Goal: Task Accomplishment & Management: Use online tool/utility

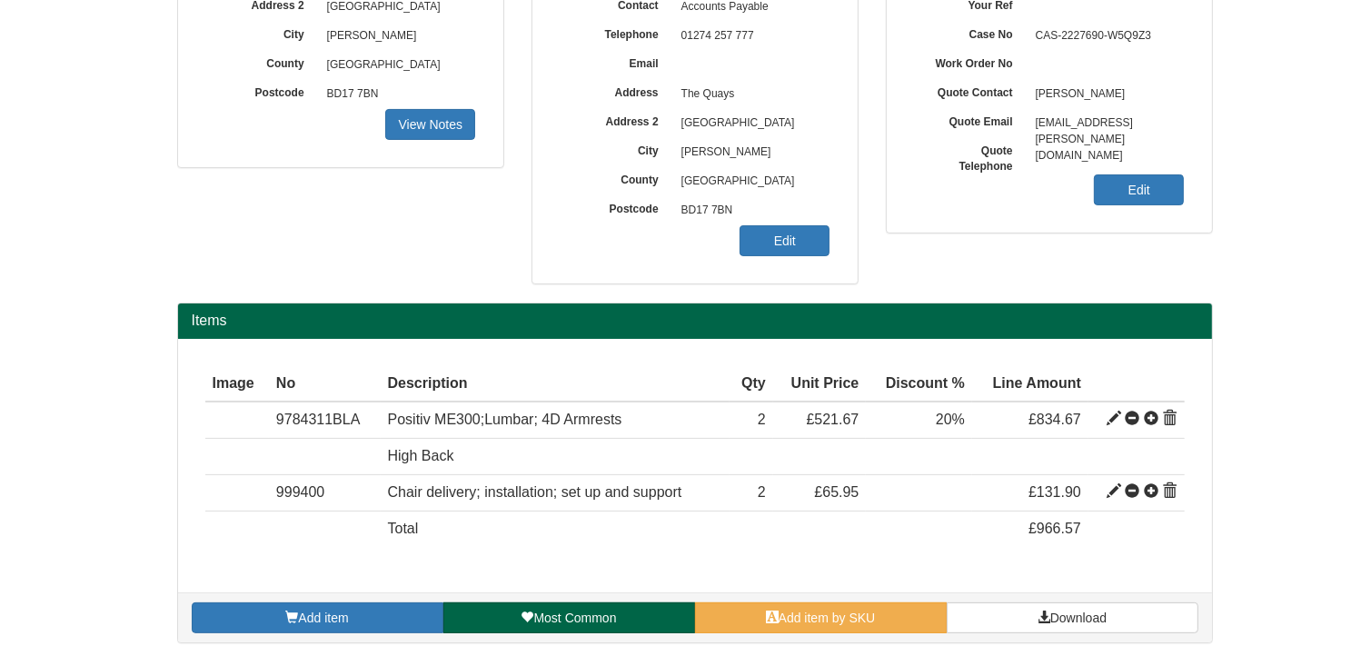
scroll to position [334, 0]
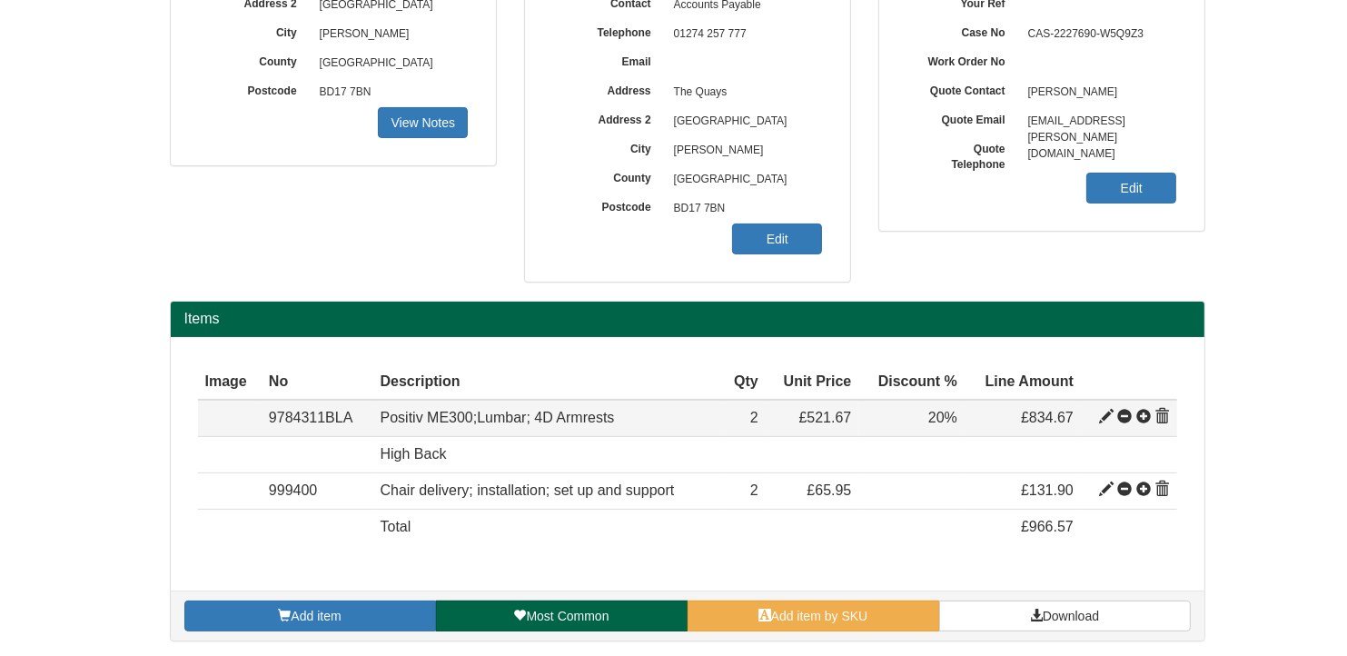
click at [1105, 415] on span at bounding box center [1106, 417] width 15 height 15
type input "Positiv ME300;Lumbar; 4D Armrests"
type input "Bondai FR Black 8033"
type input "221.81"
type input "521.67"
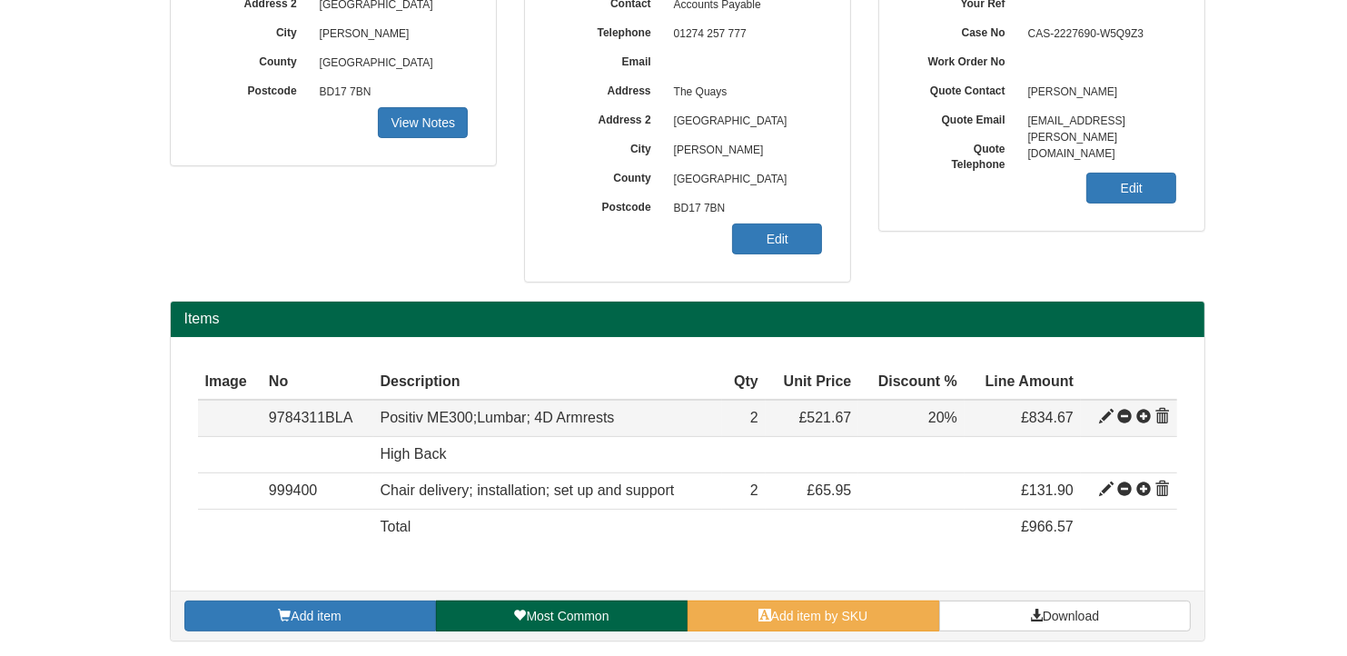
type input "521.67"
type input "2"
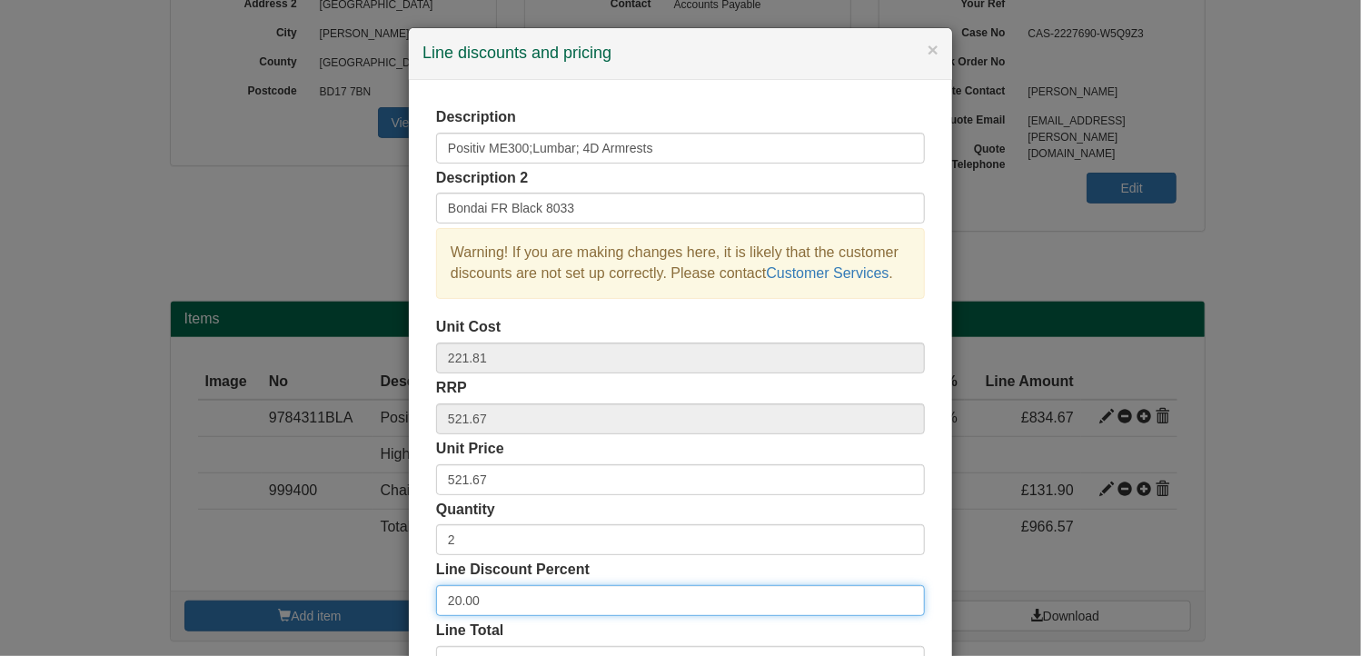
drag, startPoint x: 488, startPoint y: 597, endPoint x: 382, endPoint y: 593, distance: 106.3
click at [382, 593] on div "× Line discounts and pricing Description Positiv ME300;Lumbar; 4D Armrests Desc…" at bounding box center [680, 328] width 1361 height 656
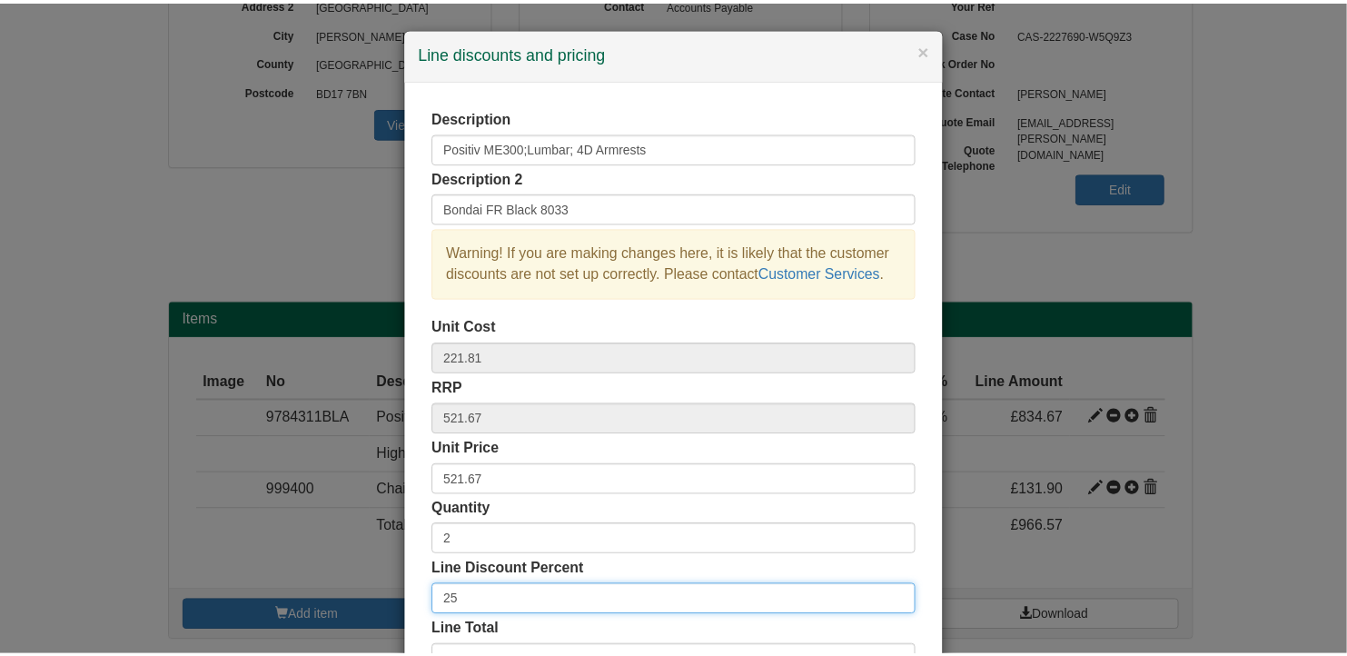
scroll to position [138, 0]
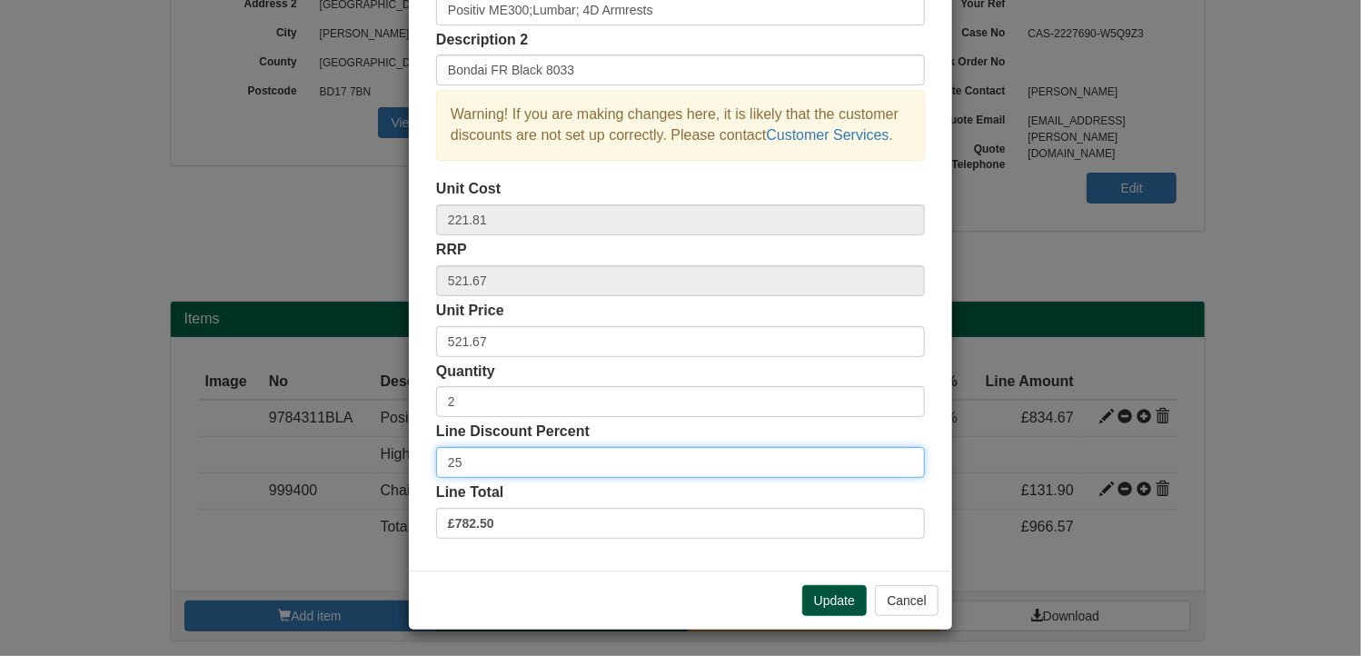
type input "25"
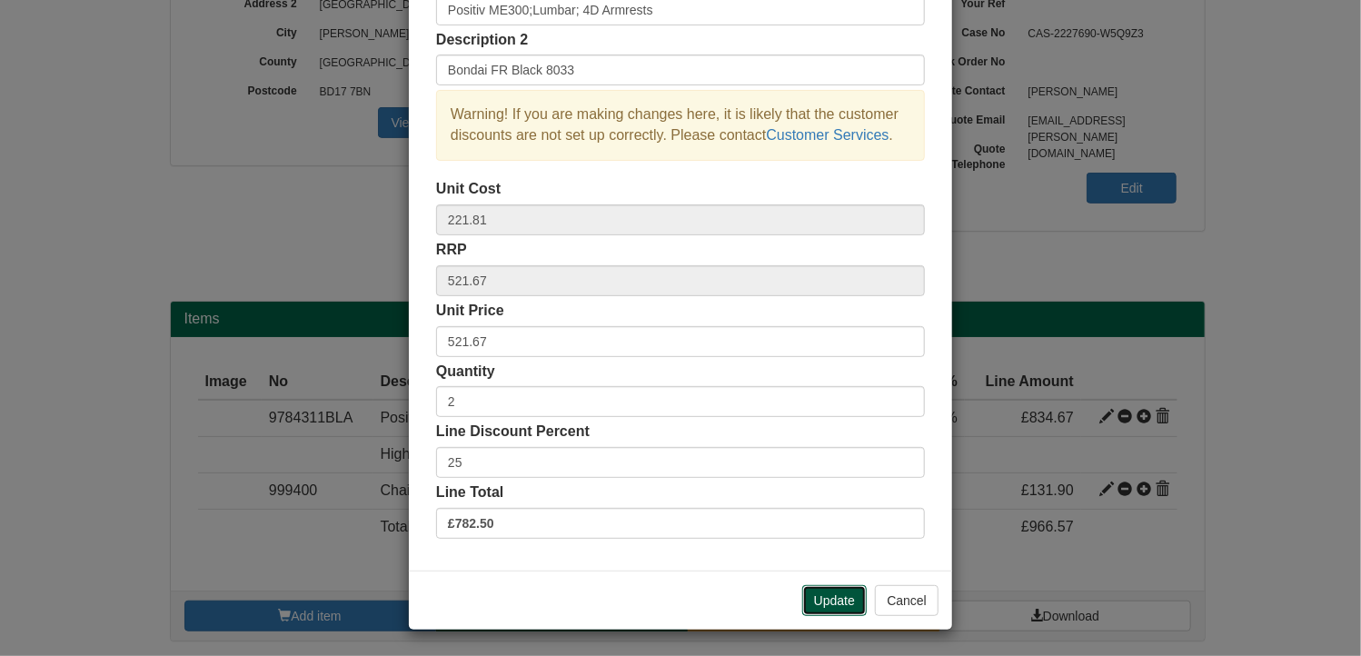
click at [821, 593] on button "Update" at bounding box center [834, 600] width 64 height 31
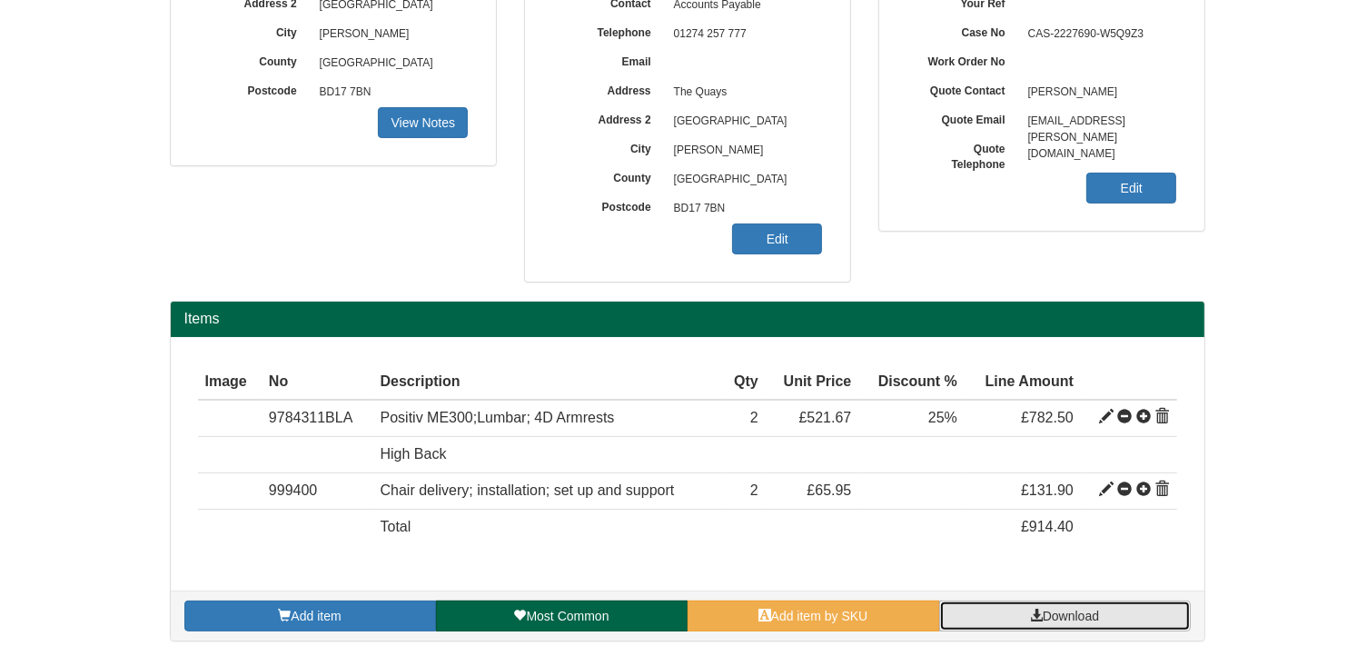
click at [1052, 616] on span "Download" at bounding box center [1071, 616] width 56 height 15
